Goal: Task Accomplishment & Management: Manage account settings

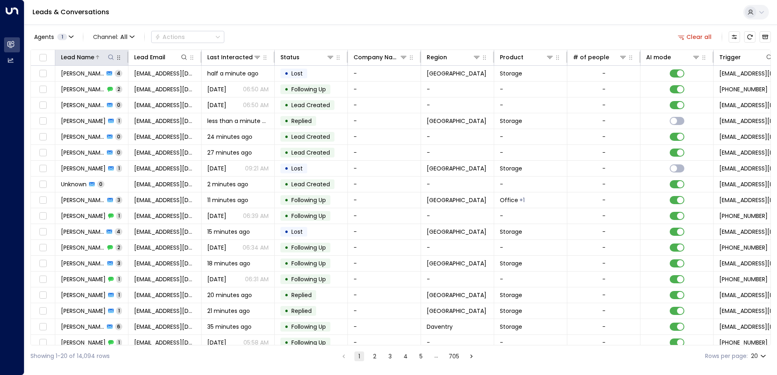
click at [112, 54] on icon at bounding box center [111, 57] width 6 height 6
type input "****"
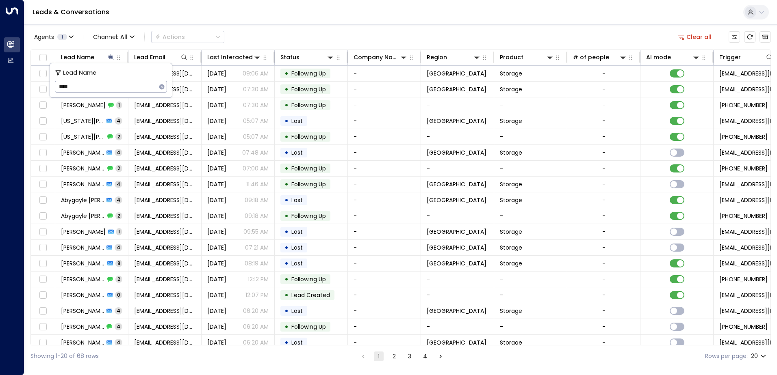
click at [254, 30] on div "Agents 1 Channel: All Actions Clear all" at bounding box center [400, 36] width 740 height 17
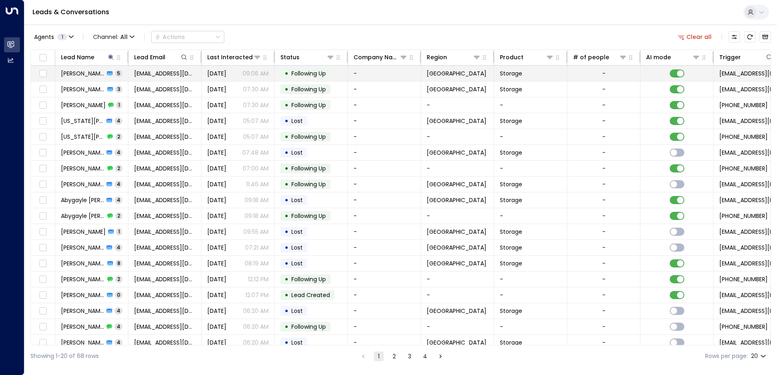
click at [82, 78] on td "[PERSON_NAME] 5" at bounding box center [91, 73] width 73 height 15
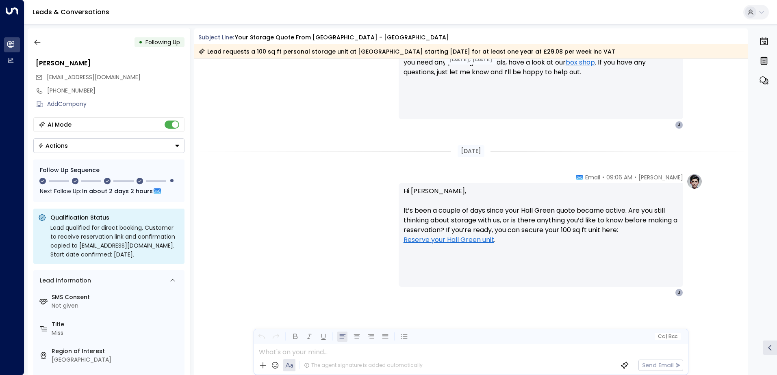
scroll to position [1159, 0]
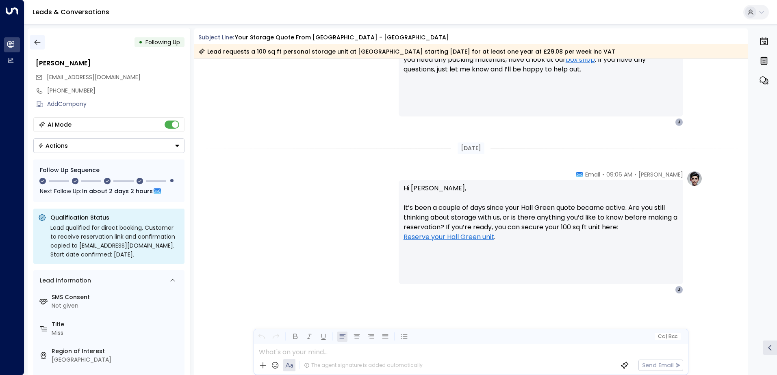
click at [39, 43] on icon "button" at bounding box center [37, 42] width 8 height 8
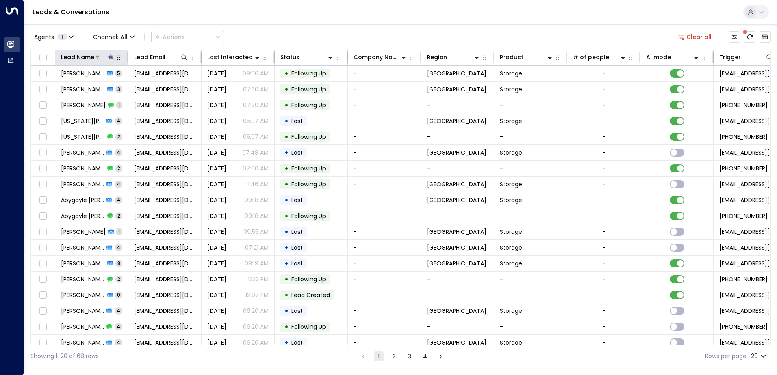
click at [110, 56] on icon at bounding box center [110, 56] width 5 height 5
click at [162, 87] on icon "button" at bounding box center [161, 87] width 6 height 6
click at [121, 87] on input "text" at bounding box center [111, 86] width 112 height 15
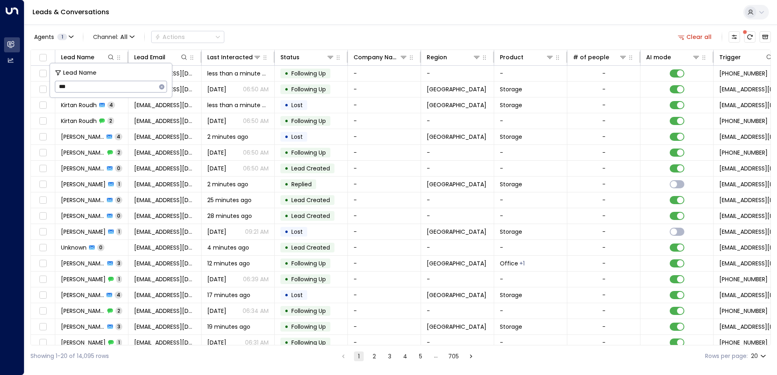
type input "***"
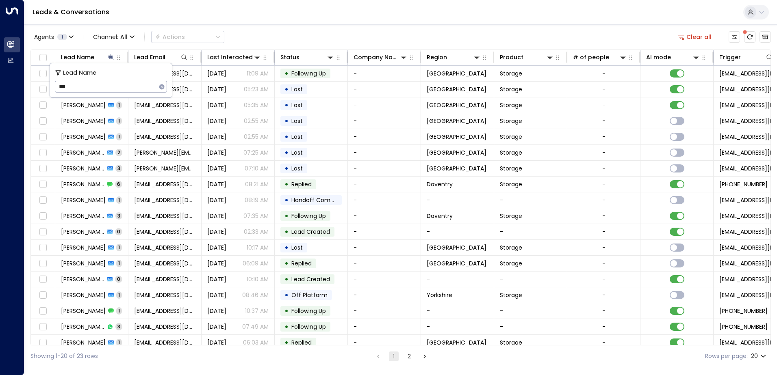
click at [311, 36] on div "Agents 1 Channel: All Actions Clear all" at bounding box center [400, 36] width 740 height 17
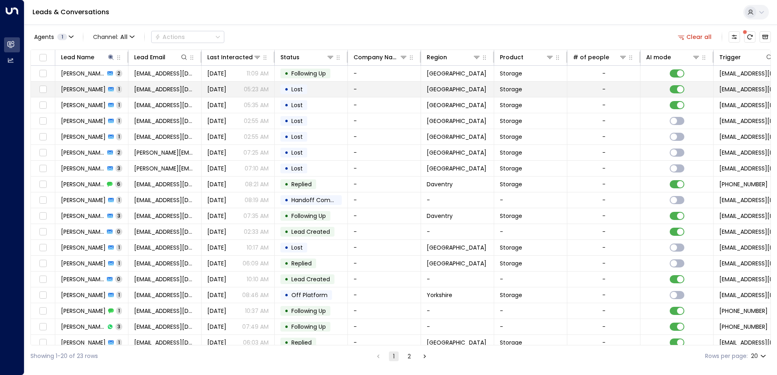
click at [73, 88] on span "[PERSON_NAME]" at bounding box center [83, 89] width 45 height 8
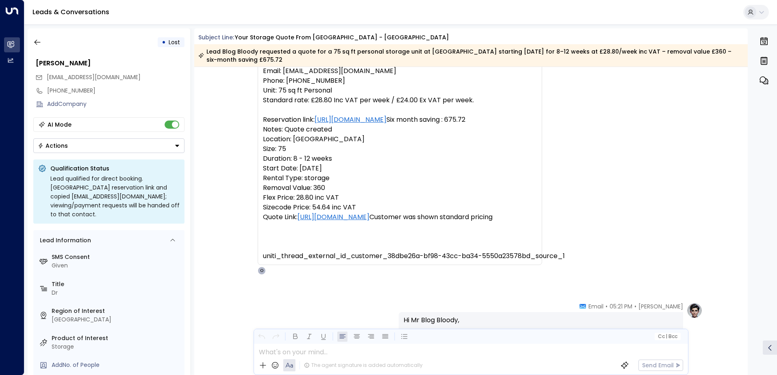
scroll to position [53, 0]
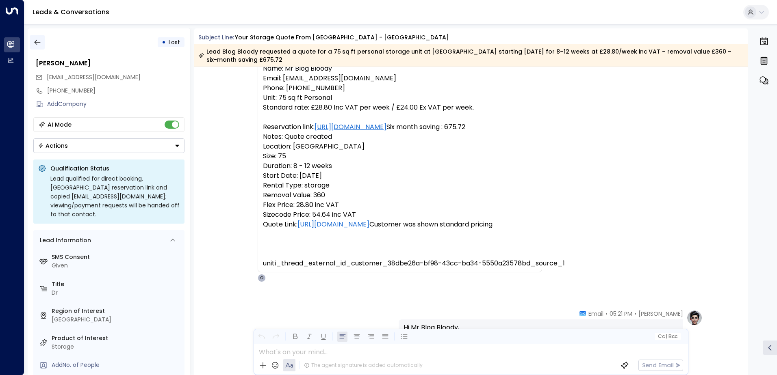
click at [41, 40] on button "button" at bounding box center [37, 42] width 15 height 15
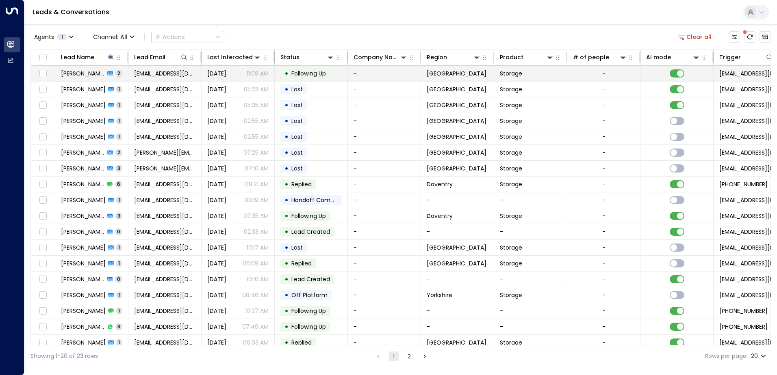
click at [70, 69] on span "[PERSON_NAME]" at bounding box center [83, 73] width 44 height 8
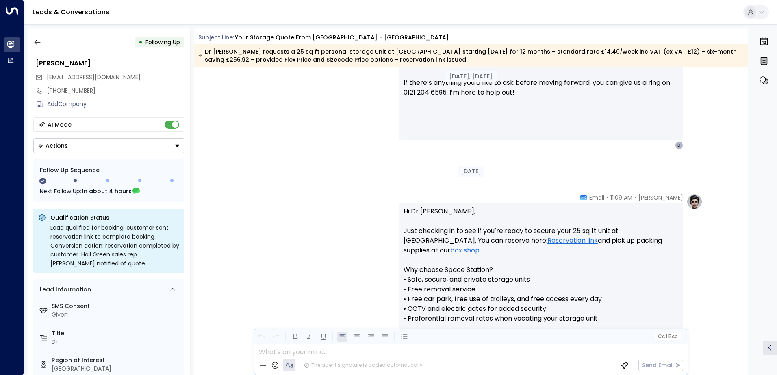
scroll to position [443, 0]
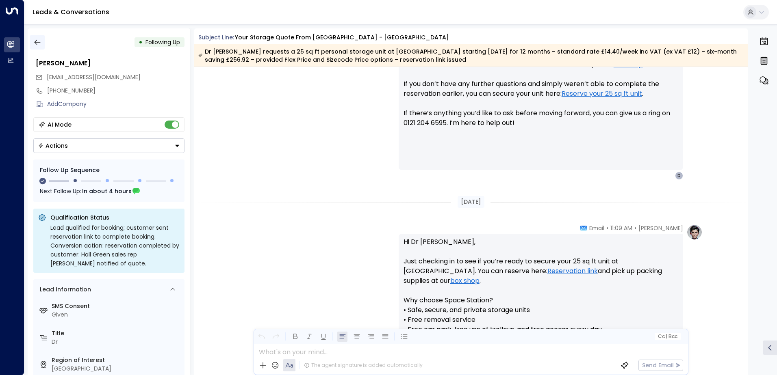
click at [33, 39] on icon "button" at bounding box center [37, 42] width 8 height 8
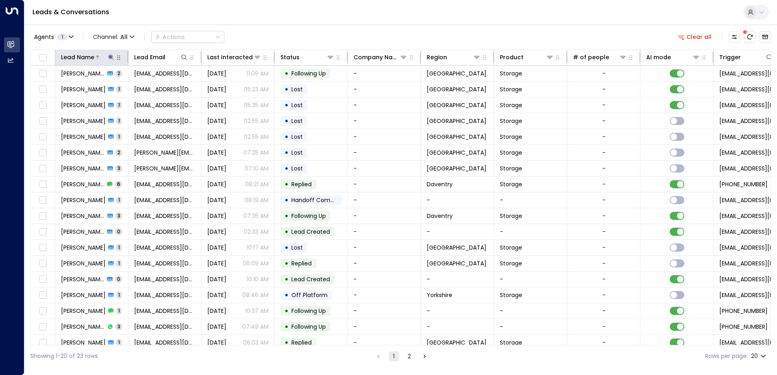
click at [111, 56] on icon at bounding box center [110, 56] width 5 height 5
click at [160, 85] on icon "button" at bounding box center [161, 86] width 5 height 5
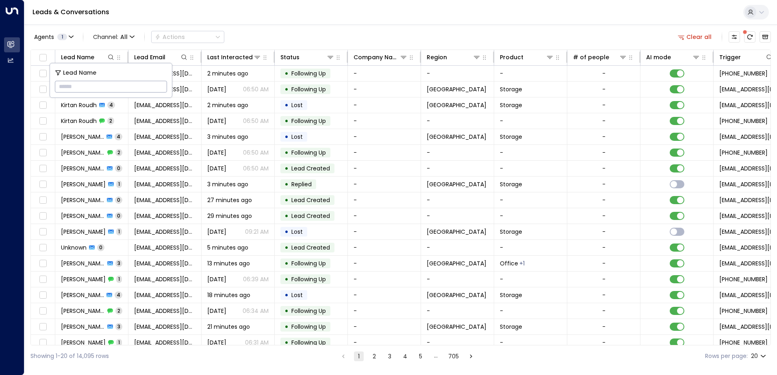
click at [135, 85] on input "text" at bounding box center [111, 86] width 112 height 15
type input "****"
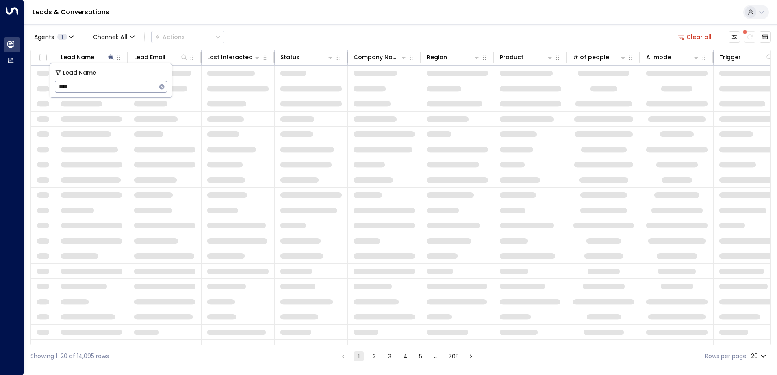
click at [291, 30] on div "Agents 1 Channel: All Actions Clear all" at bounding box center [400, 36] width 740 height 17
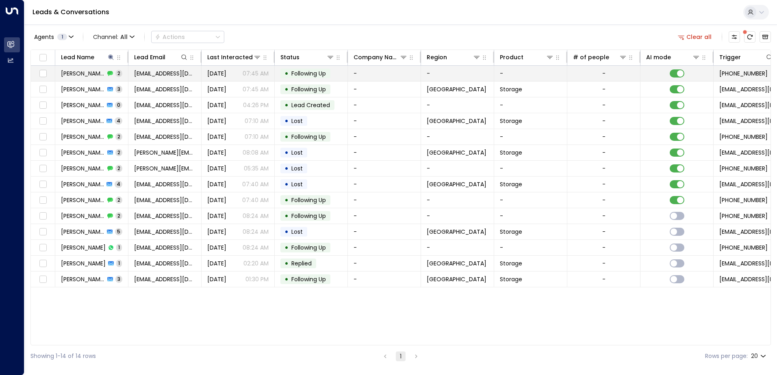
click at [83, 73] on span "[PERSON_NAME]" at bounding box center [83, 73] width 44 height 8
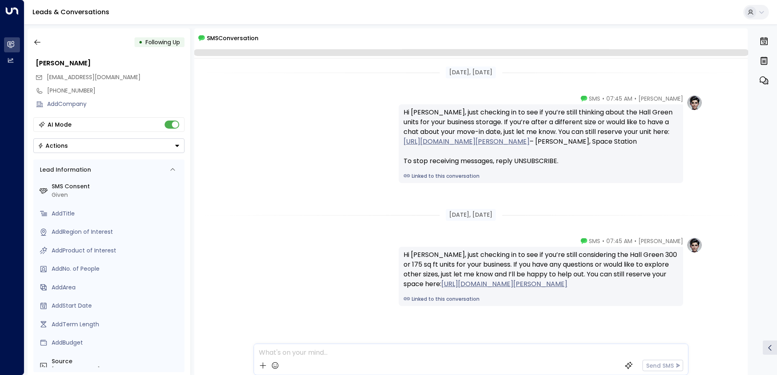
scroll to position [12, 0]
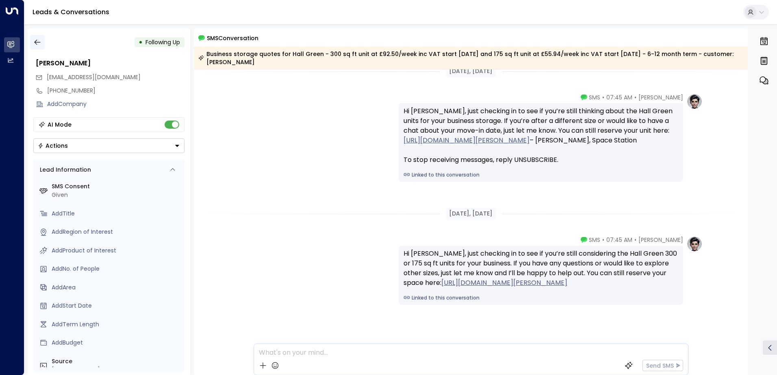
click at [35, 37] on button "button" at bounding box center [37, 42] width 15 height 15
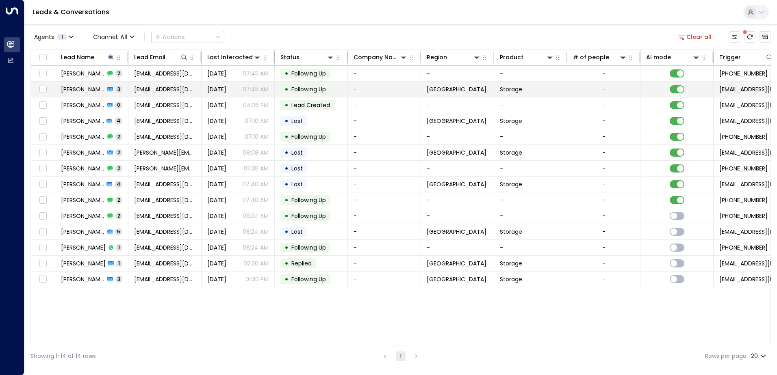
click at [91, 93] on span "[PERSON_NAME]" at bounding box center [83, 89] width 44 height 8
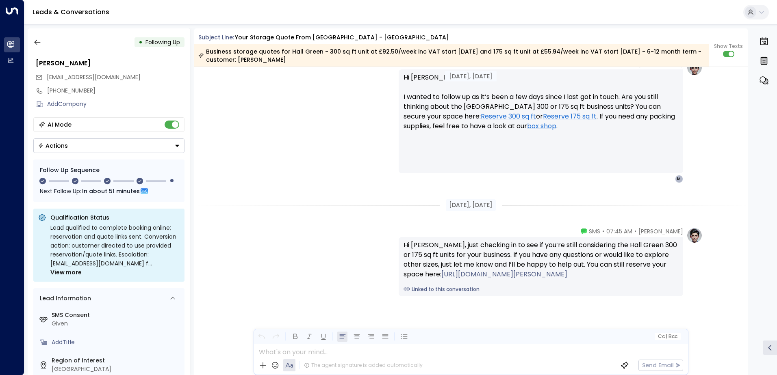
scroll to position [1185, 0]
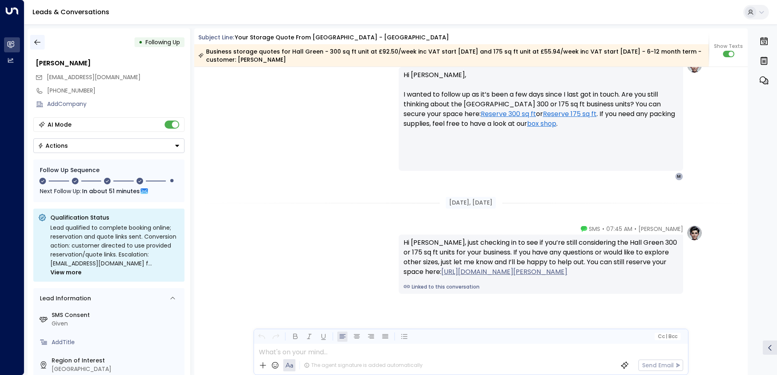
click at [40, 42] on icon "button" at bounding box center [37, 42] width 6 height 5
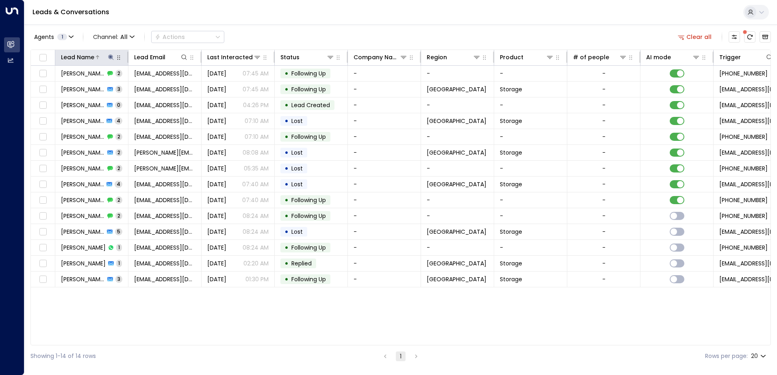
click at [110, 57] on icon at bounding box center [110, 56] width 5 height 5
click at [160, 87] on icon "button" at bounding box center [161, 86] width 5 height 5
click at [117, 87] on input "text" at bounding box center [111, 86] width 112 height 15
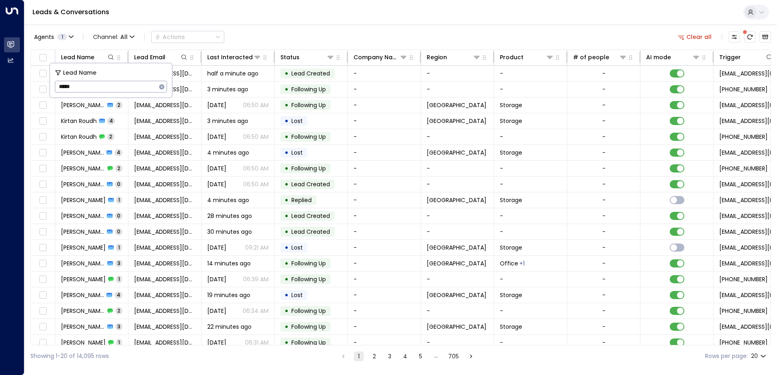
type input "*****"
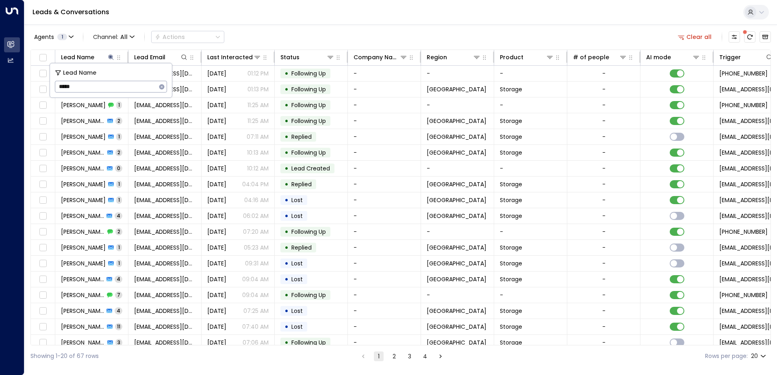
click at [303, 24] on div "Leads & Conversations" at bounding box center [400, 12] width 752 height 25
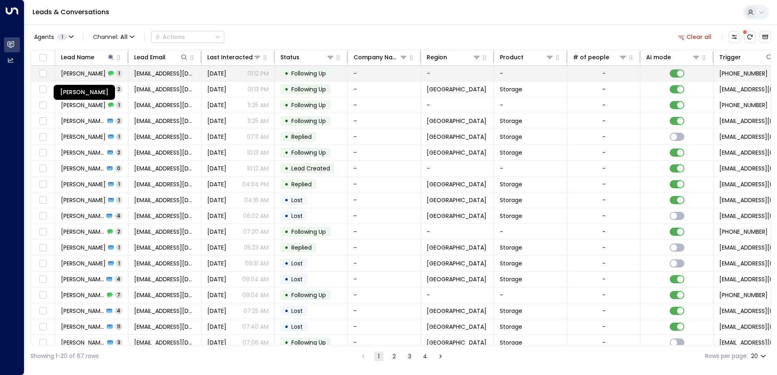
click at [76, 73] on span "[PERSON_NAME]" at bounding box center [83, 73] width 45 height 8
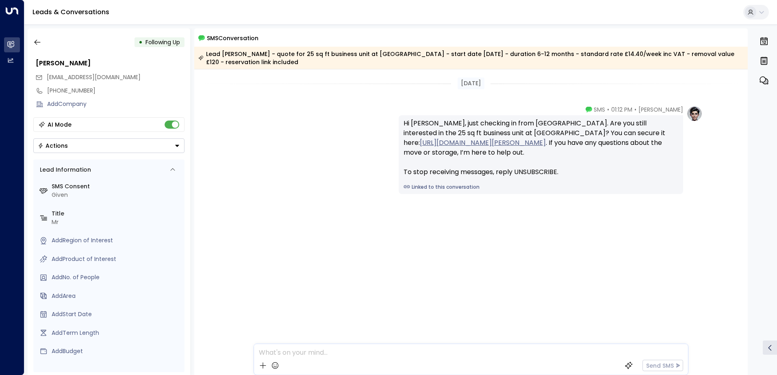
click at [45, 41] on div "• Following Up" at bounding box center [108, 42] width 151 height 15
click at [34, 42] on icon "button" at bounding box center [37, 42] width 8 height 8
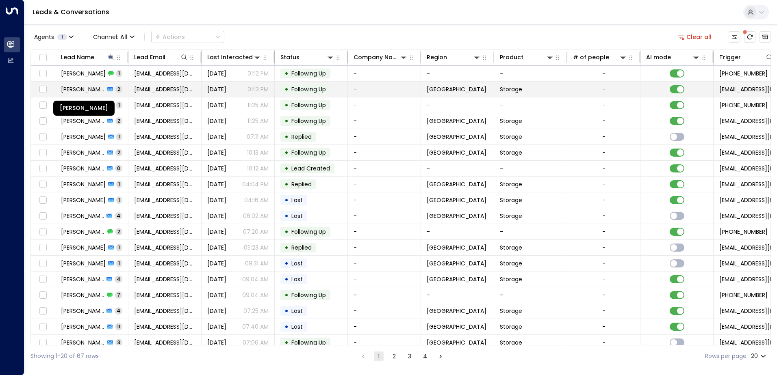
click at [80, 87] on span "[PERSON_NAME]" at bounding box center [83, 89] width 44 height 8
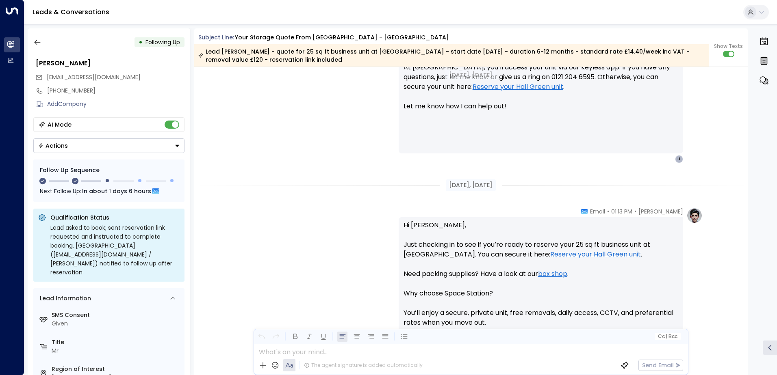
scroll to position [491, 0]
